Goal: Information Seeking & Learning: Understand process/instructions

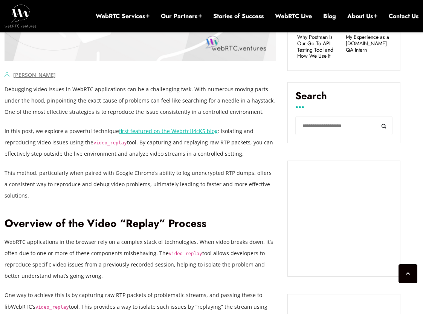
scroll to position [480, 0]
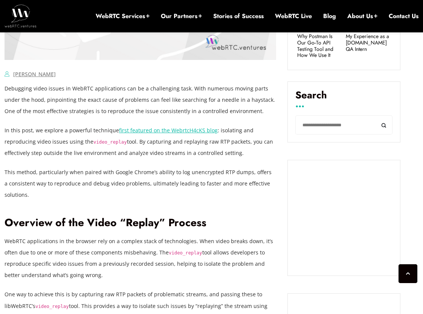
click at [60, 88] on p "Debugging video issues in WebRTC applications can be a challenging task. With n…" at bounding box center [141, 100] width 272 height 34
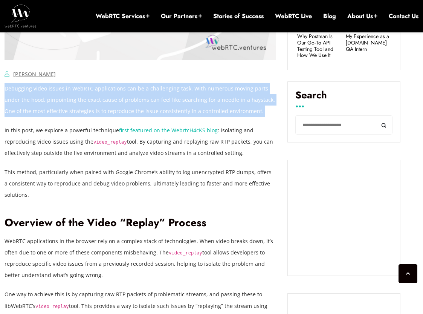
click at [60, 88] on p "Debugging video issues in WebRTC applications can be a challenging task. With n…" at bounding box center [141, 100] width 272 height 34
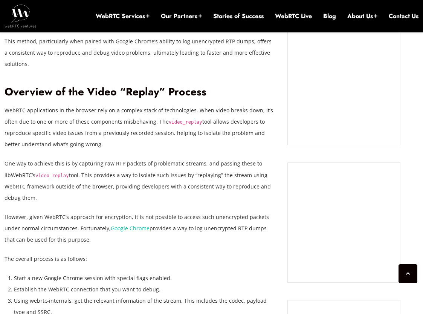
scroll to position [610, 0]
drag, startPoint x: 99, startPoint y: 172, endPoint x: 80, endPoint y: 198, distance: 32.1
click at [80, 198] on p "One way to achieve this is by capturing raw RTP packets of problematic streams,…" at bounding box center [141, 180] width 272 height 45
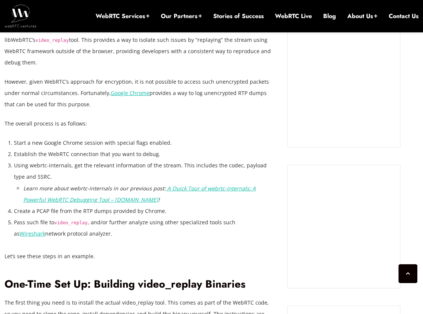
scroll to position [762, 0]
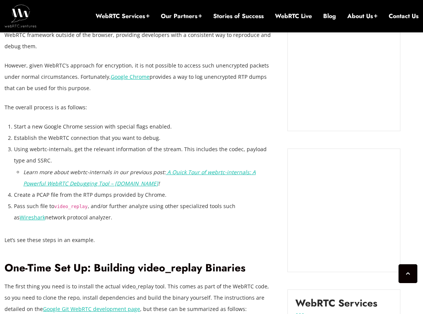
click at [68, 127] on li "Start a new Google Chrome session with special flags enabled." at bounding box center [145, 126] width 262 height 11
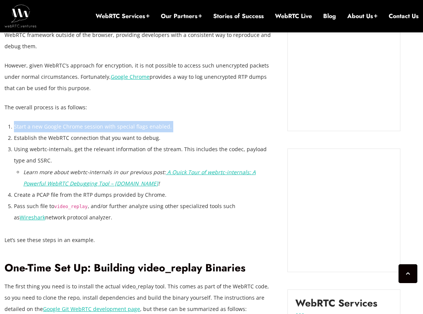
click at [68, 127] on li "Start a new Google Chrome session with special flags enabled." at bounding box center [145, 126] width 262 height 11
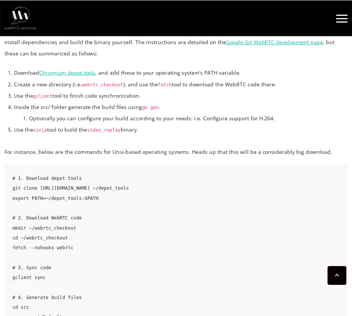
scroll to position [1008, 0]
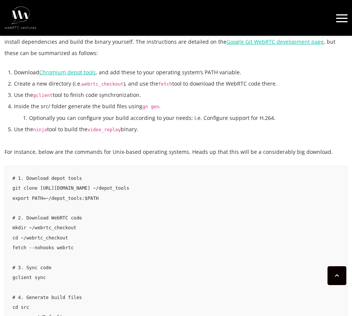
click at [45, 94] on code "gclient" at bounding box center [43, 95] width 20 height 5
click at [98, 87] on li "Create a new directory (i.e. webrtc_checkout ), and use the fetch tool to downl…" at bounding box center [180, 83] width 333 height 11
click at [122, 116] on li "Optionally you can configure your build according to your needs: i.e. Configure…" at bounding box center [188, 117] width 318 height 11
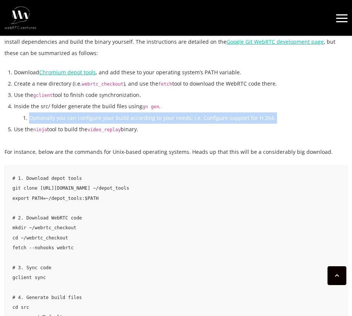
click at [122, 116] on li "Optionally you can configure your build according to your needs: i.e. Configure…" at bounding box center [188, 117] width 318 height 11
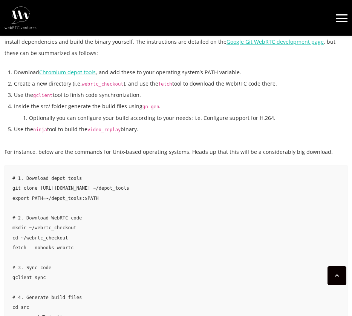
click at [106, 129] on code "video_replay" at bounding box center [104, 129] width 34 height 5
click at [106, 128] on code "video_replay" at bounding box center [104, 129] width 34 height 5
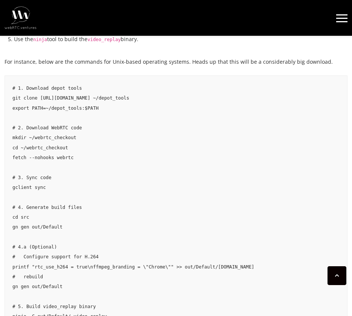
scroll to position [1100, 0]
